Goal: Information Seeking & Learning: Learn about a topic

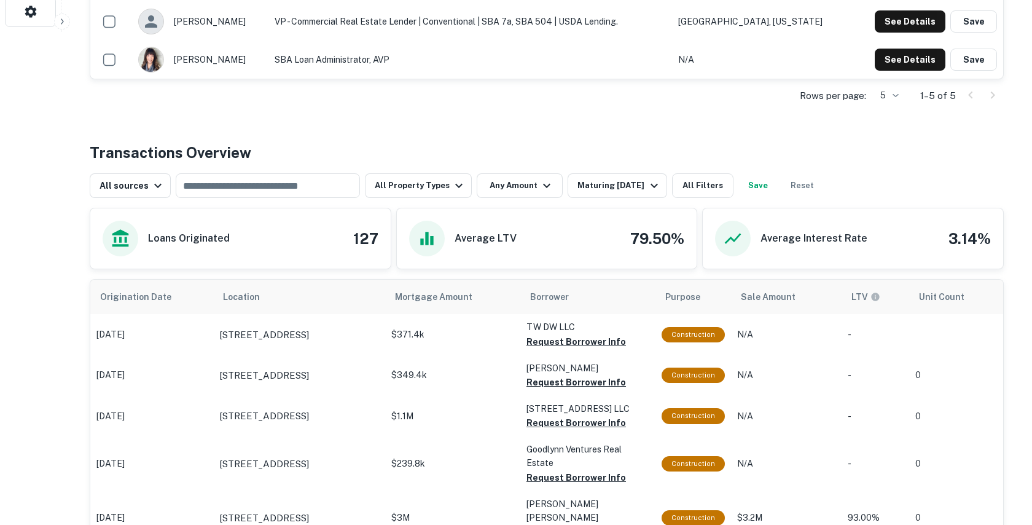
scroll to position [488, 0]
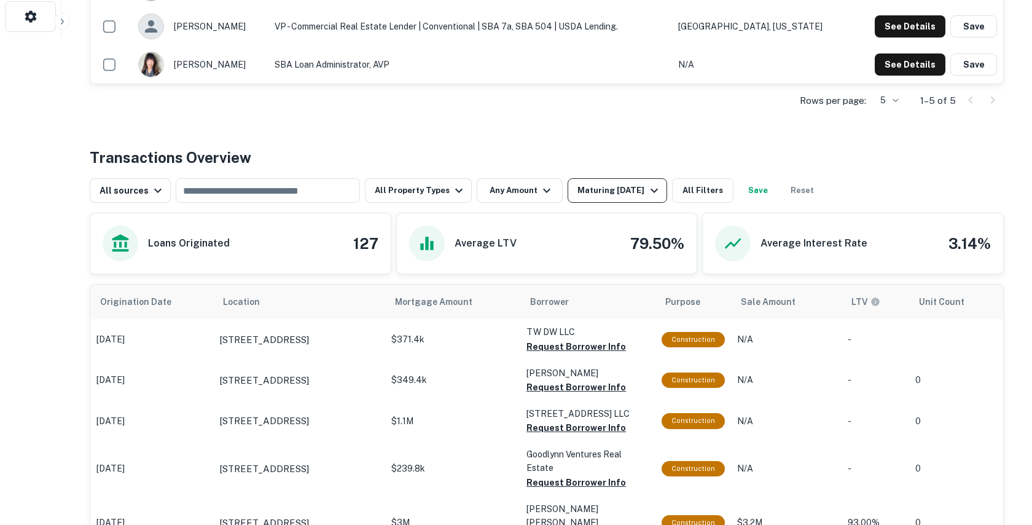
click at [603, 195] on div "Maturing [DATE]" at bounding box center [619, 190] width 84 height 15
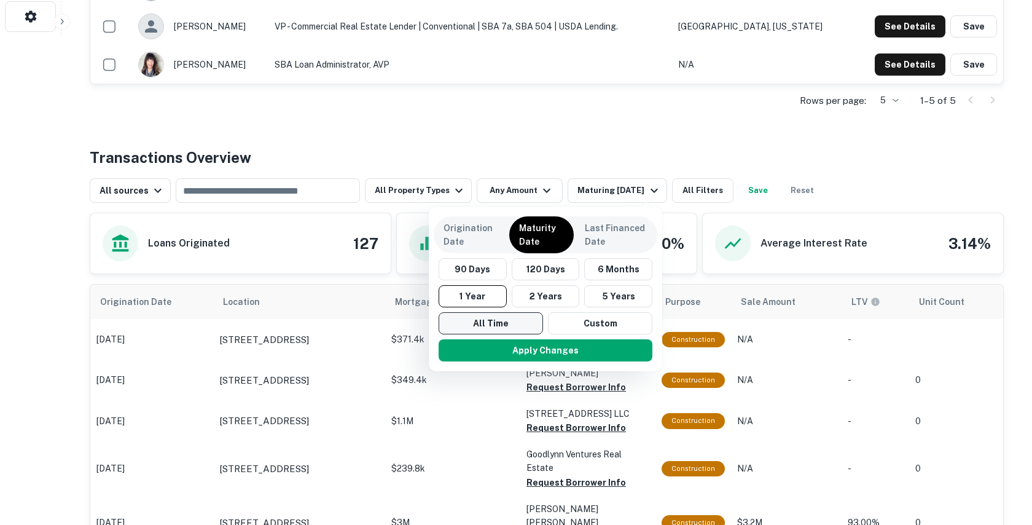
click at [488, 327] on button "All Time" at bounding box center [491, 323] width 104 height 22
click at [488, 355] on button "Apply Changes" at bounding box center [546, 350] width 214 height 22
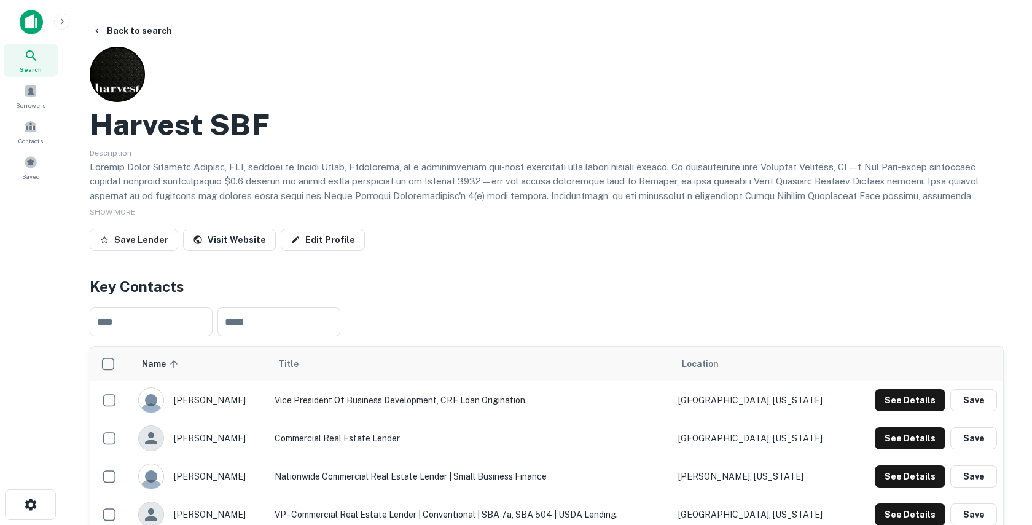
click at [147, 31] on button "Back to search" at bounding box center [132, 31] width 90 height 22
click at [126, 32] on button "Back to search" at bounding box center [132, 31] width 90 height 22
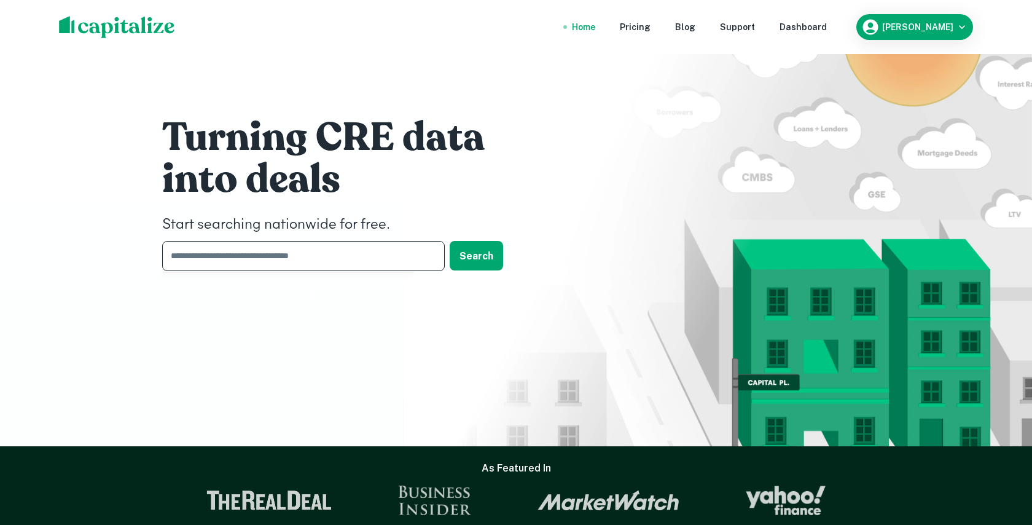
click at [254, 257] on input "text" at bounding box center [299, 256] width 274 height 30
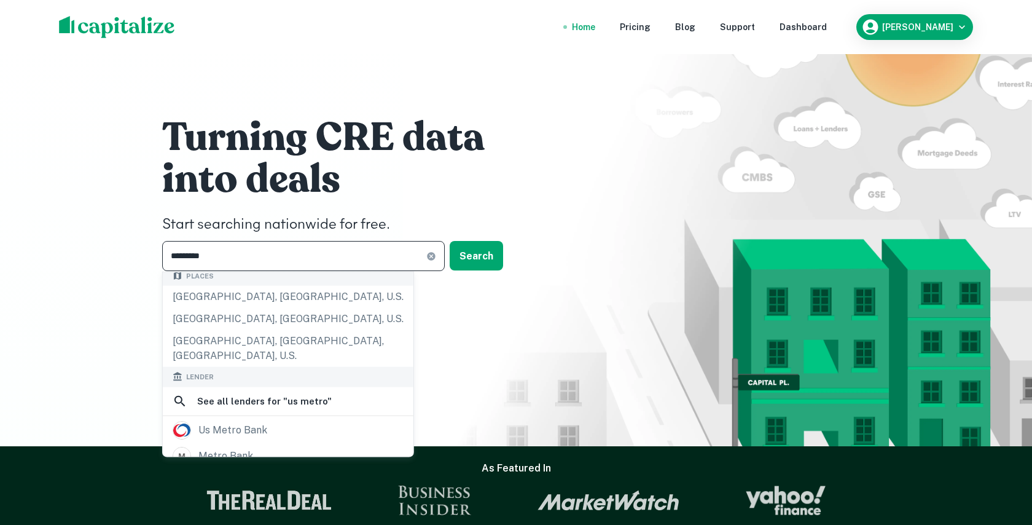
scroll to position [138, 0]
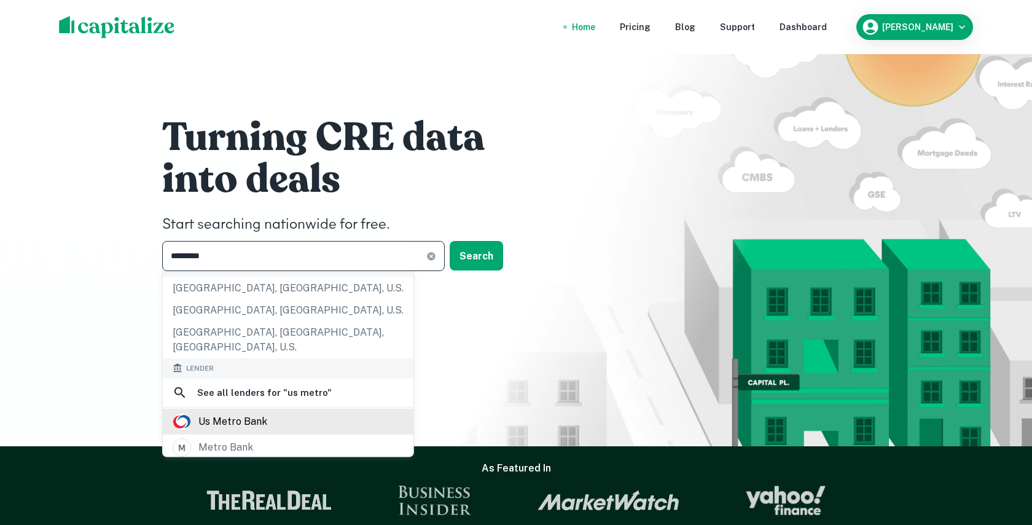
type input "********"
click at [213, 412] on div "us metro bank" at bounding box center [232, 421] width 69 height 18
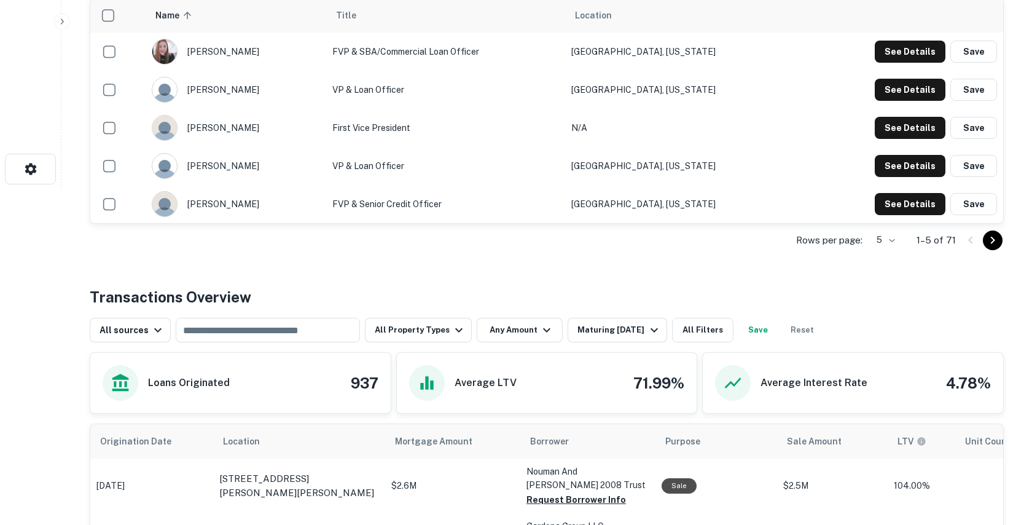
scroll to position [551, 0]
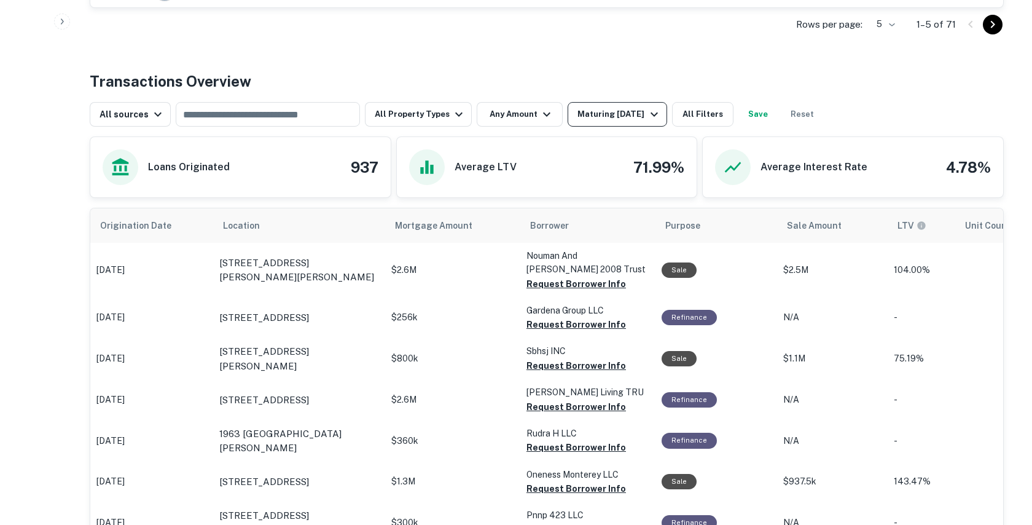
click at [590, 117] on div "Maturing [DATE]" at bounding box center [619, 114] width 84 height 15
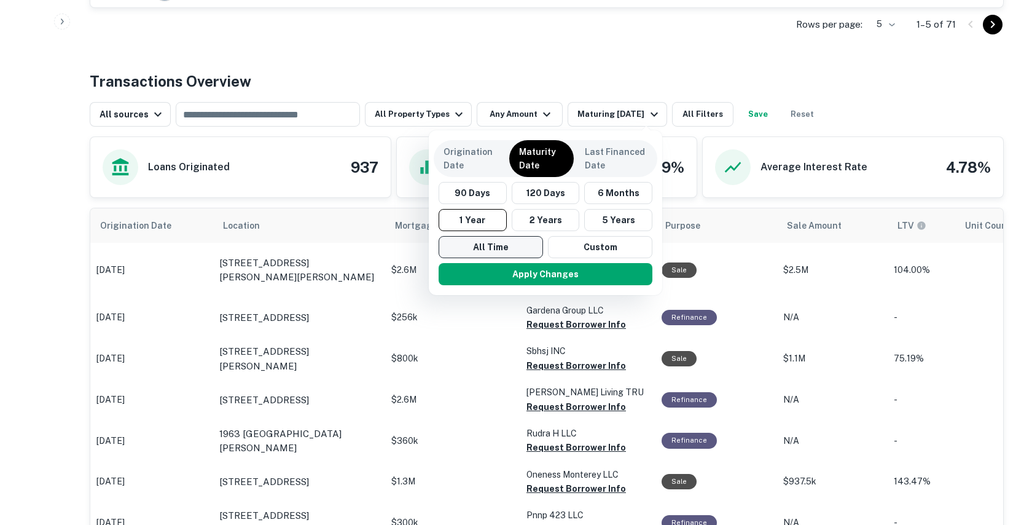
click at [478, 236] on button "All Time" at bounding box center [491, 247] width 104 height 22
click at [481, 277] on button "Apply Changes" at bounding box center [546, 274] width 214 height 22
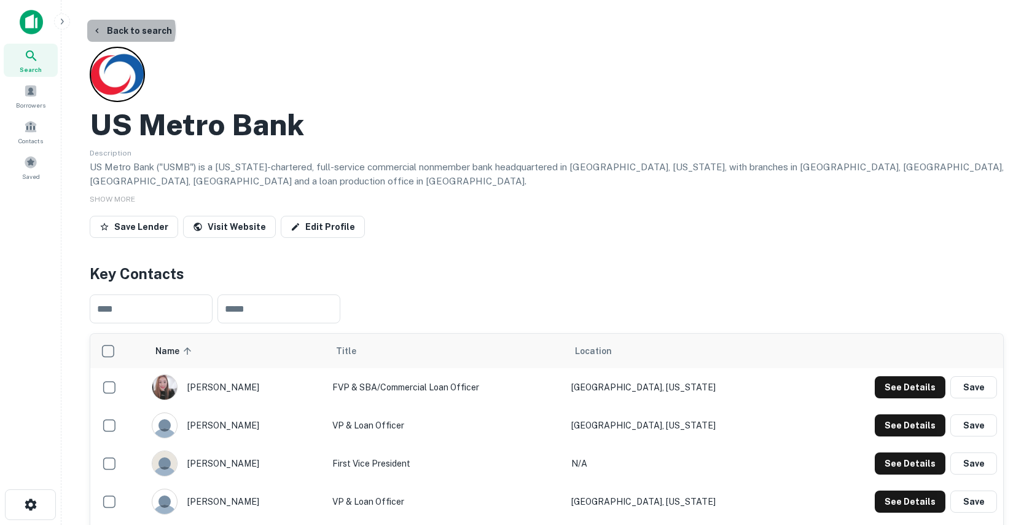
click at [130, 30] on button "Back to search" at bounding box center [132, 31] width 90 height 22
click at [130, 31] on button "Back to search" at bounding box center [132, 31] width 90 height 22
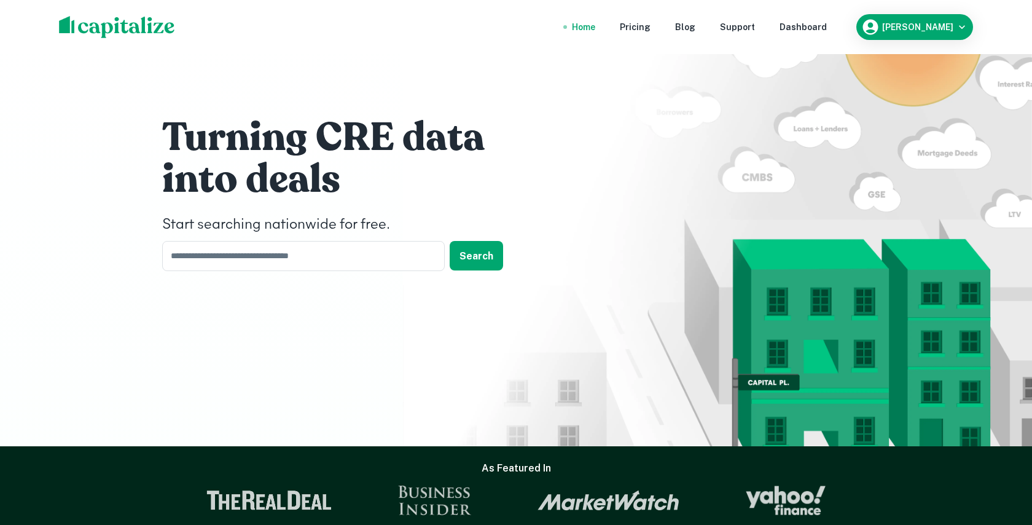
click at [208, 235] on h4 "Start searching nationwide for free." at bounding box center [346, 225] width 369 height 22
click at [211, 251] on input "text" at bounding box center [299, 256] width 274 height 30
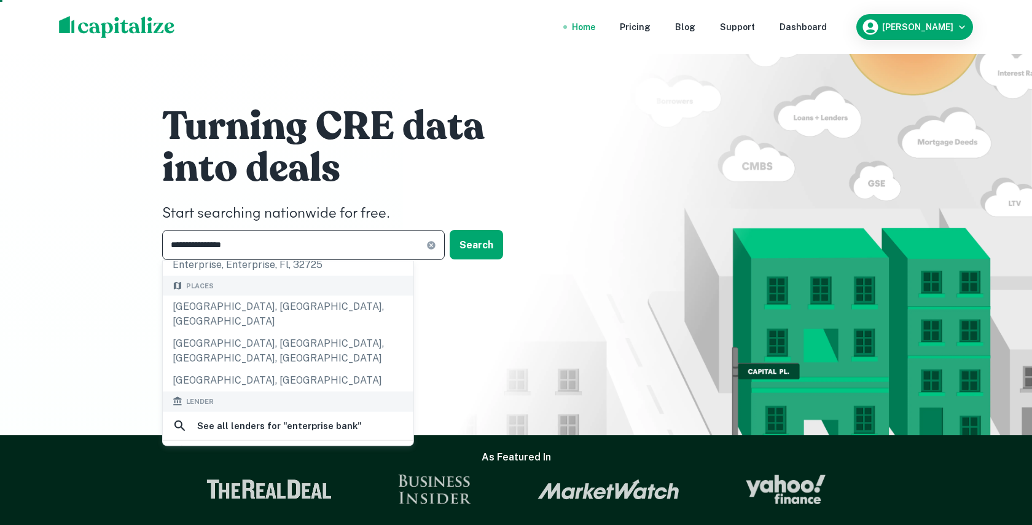
scroll to position [136, 0]
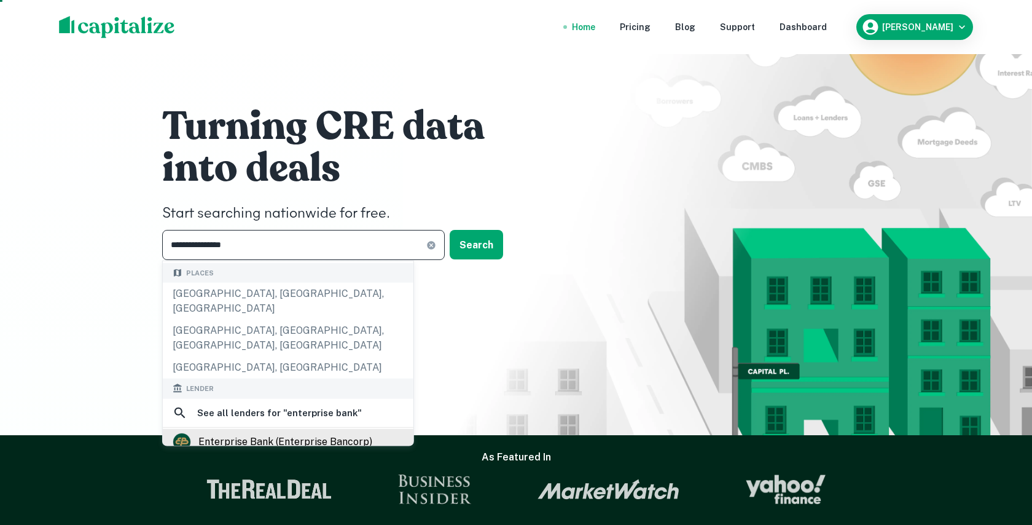
type input "**********"
click at [233, 432] on div "enterprise bank (enterprise bancorp)" at bounding box center [285, 441] width 174 height 18
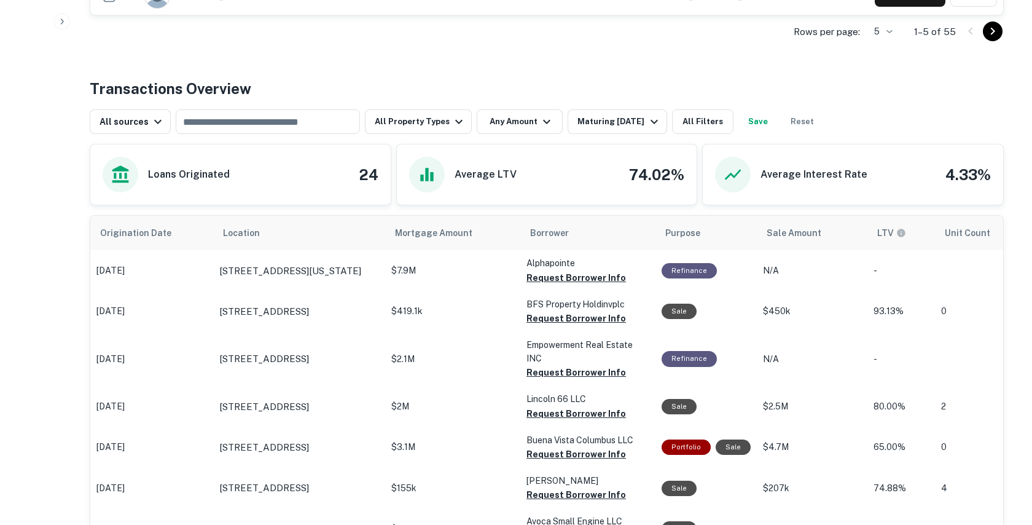
scroll to position [536, 0]
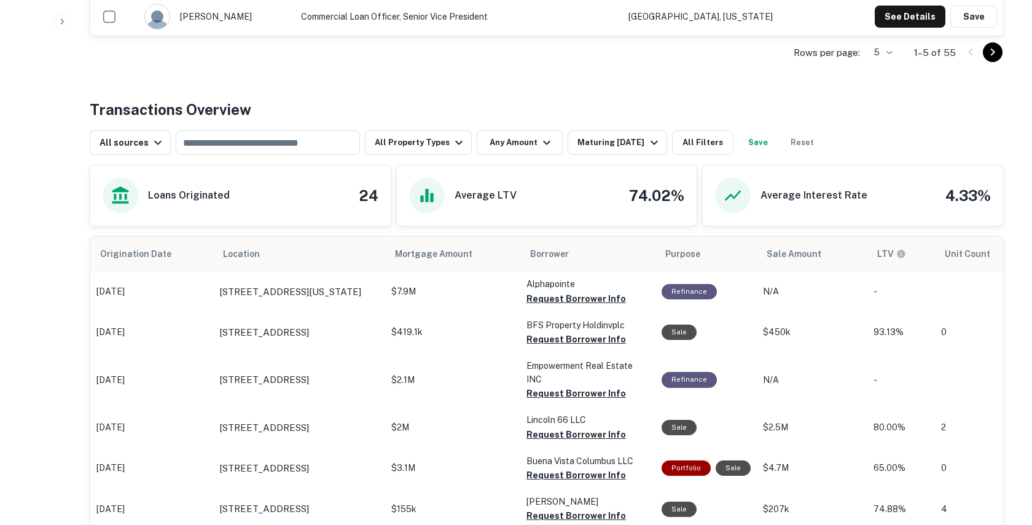
click at [638, 122] on div "All sources ​ All Property Types Any Amount Maturing [DATE] All Filters Save Re…" at bounding box center [547, 137] width 914 height 34
click at [625, 138] on div "Maturing [DATE]" at bounding box center [619, 142] width 84 height 15
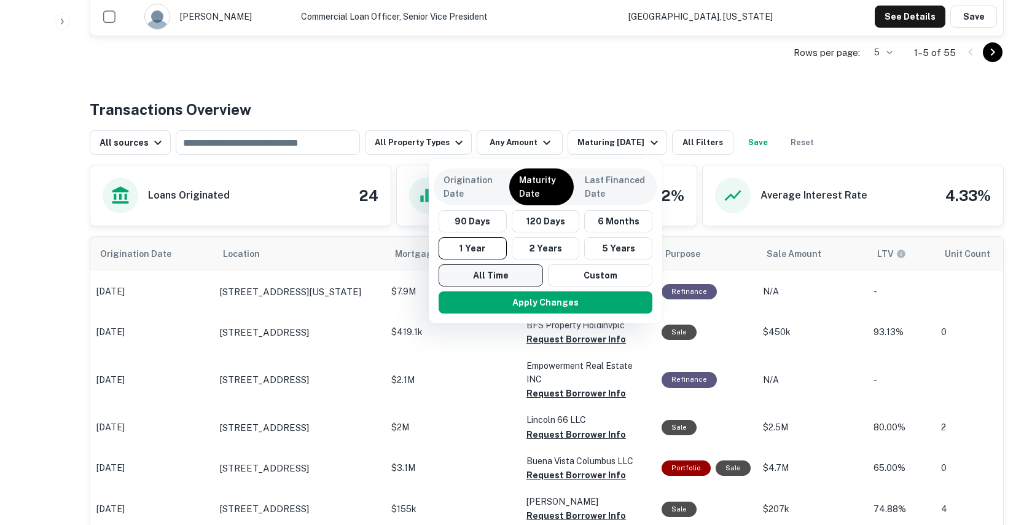
click at [496, 265] on button "All Time" at bounding box center [491, 275] width 104 height 22
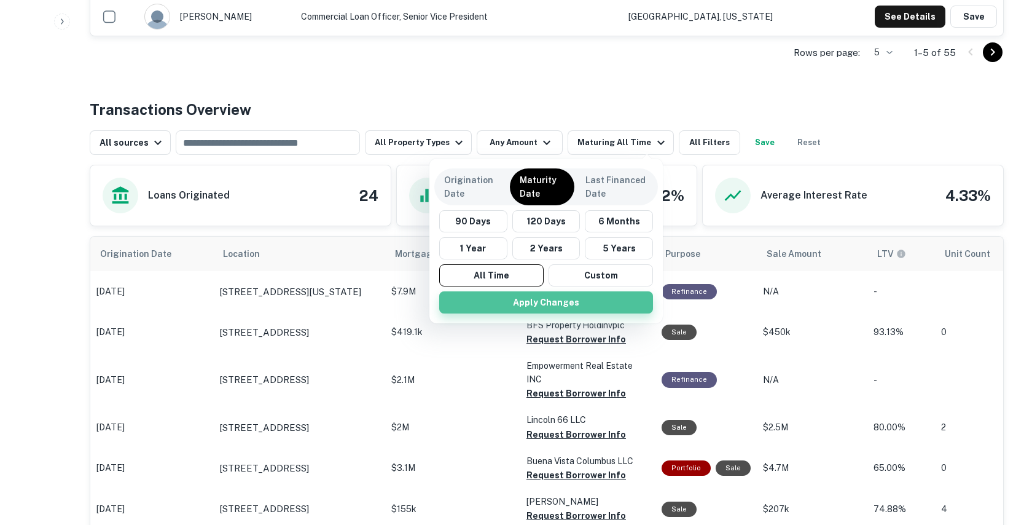
click at [491, 296] on button "Apply Changes" at bounding box center [546, 302] width 214 height 22
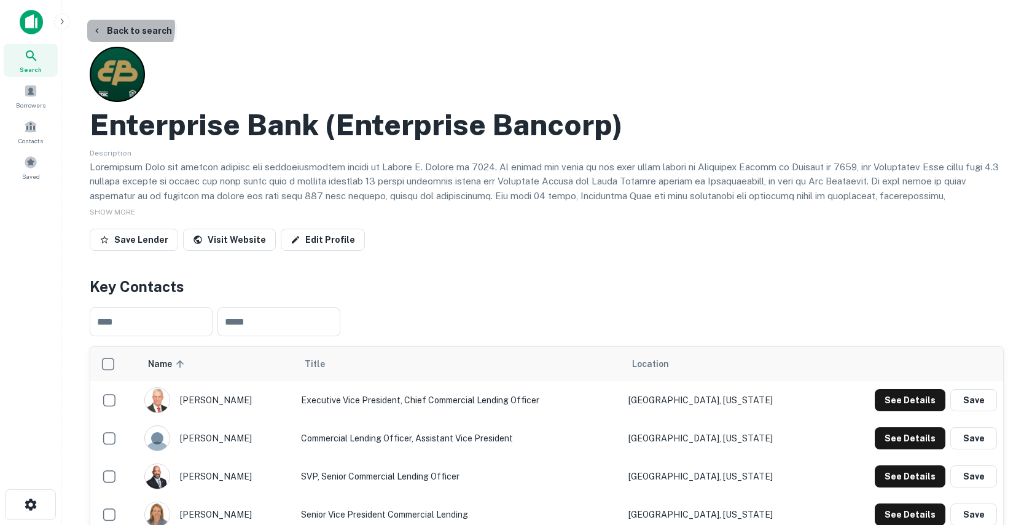
click at [120, 27] on button "Back to search" at bounding box center [132, 31] width 90 height 22
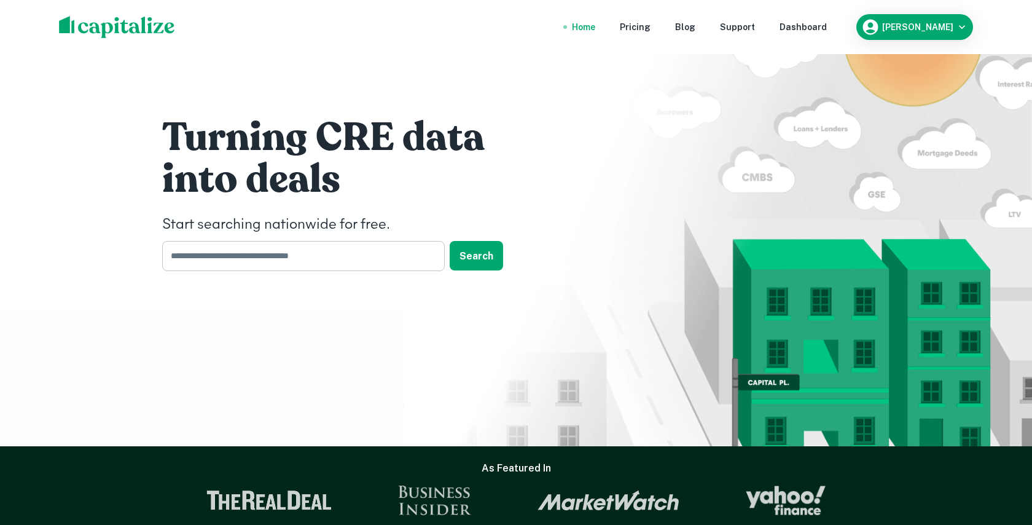
click at [205, 259] on input "text" at bounding box center [299, 256] width 274 height 30
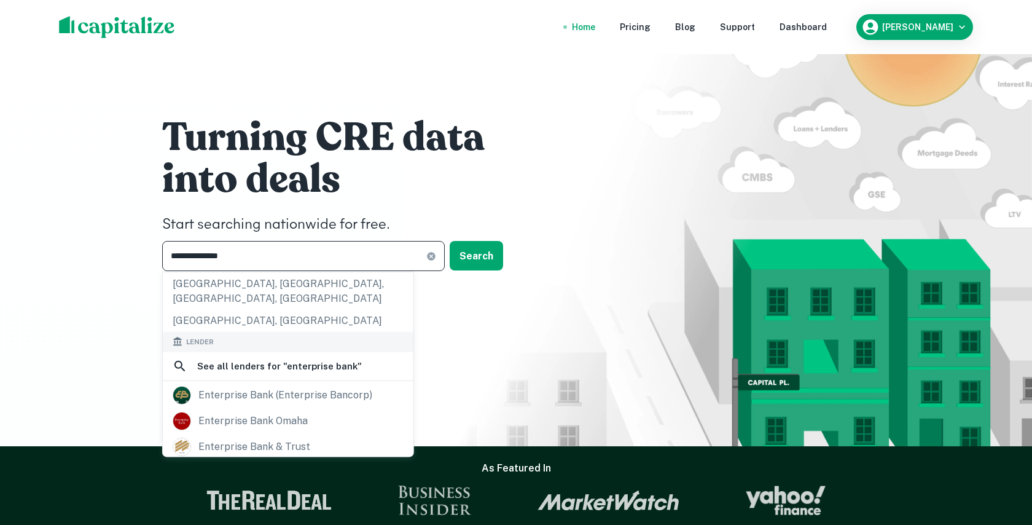
scroll to position [216, 0]
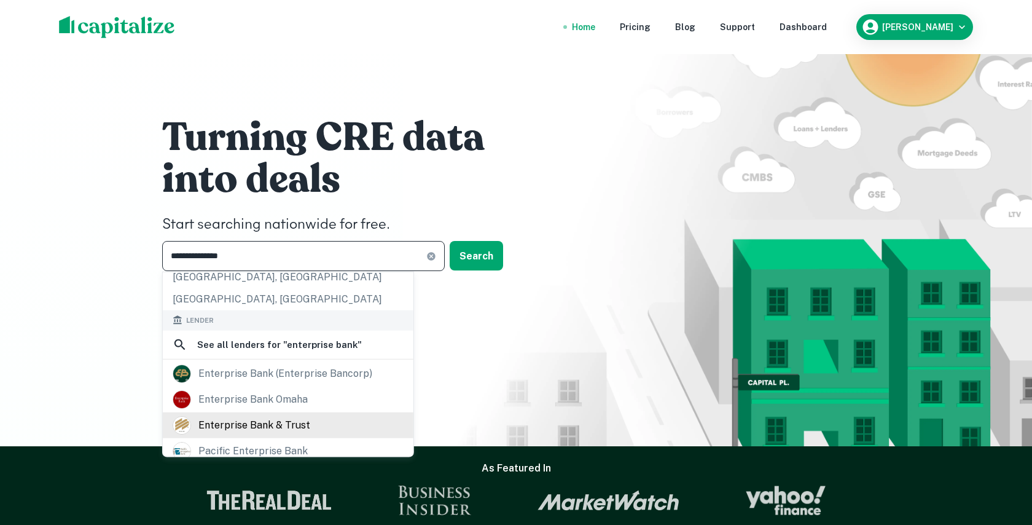
type input "**********"
click at [239, 416] on div "enterprise bank & trust" at bounding box center [254, 425] width 112 height 18
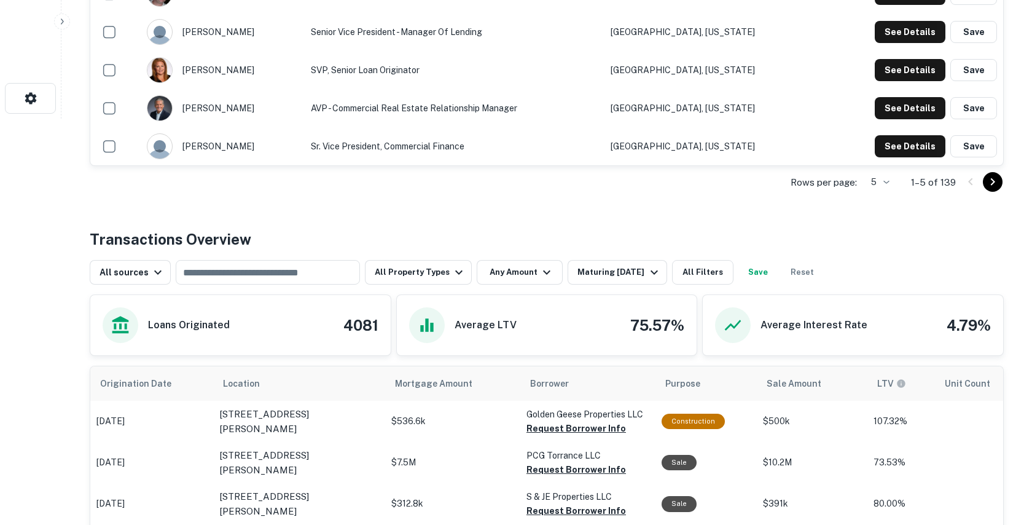
scroll to position [407, 0]
click at [577, 275] on div "Maturing [DATE]" at bounding box center [619, 271] width 84 height 15
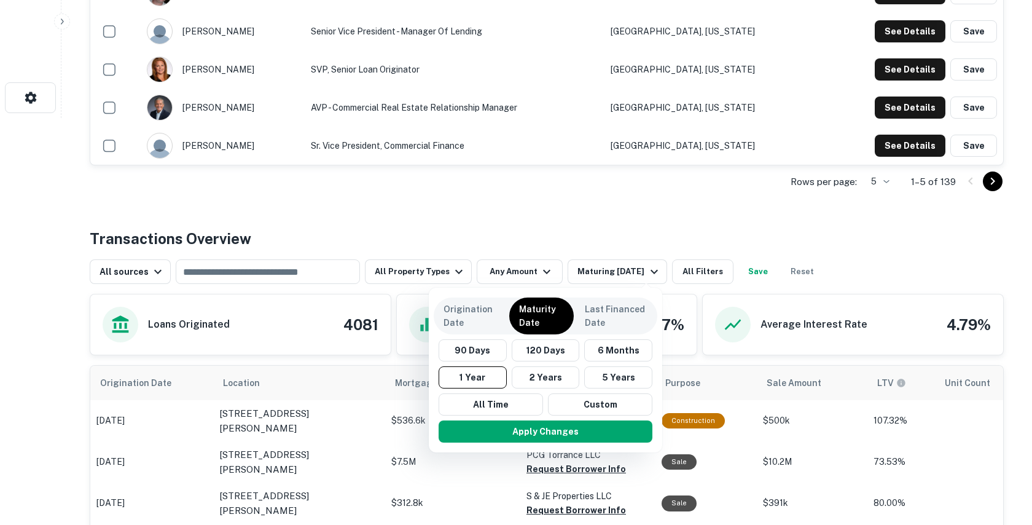
click at [487, 415] on div "Apply Changes" at bounding box center [546, 431] width 224 height 32
